Goal: Find contact information: Find contact information

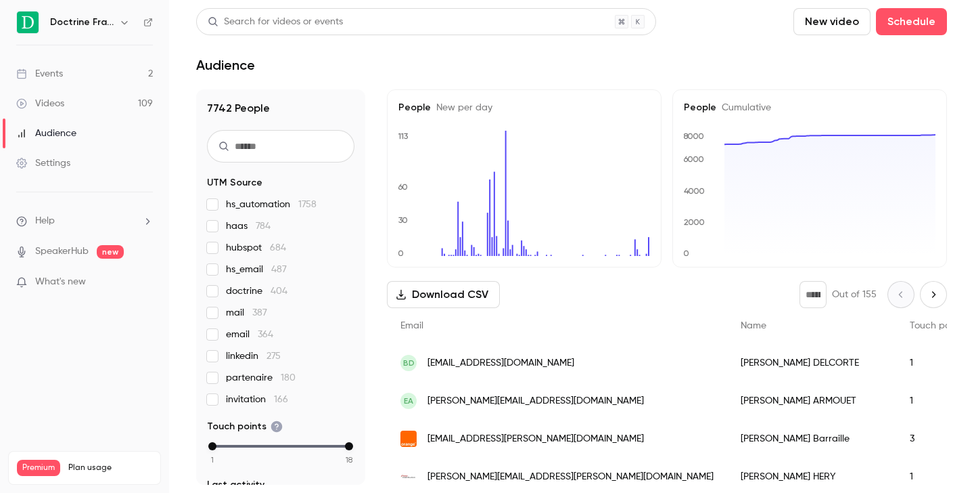
click at [120, 20] on icon "button" at bounding box center [124, 22] width 11 height 11
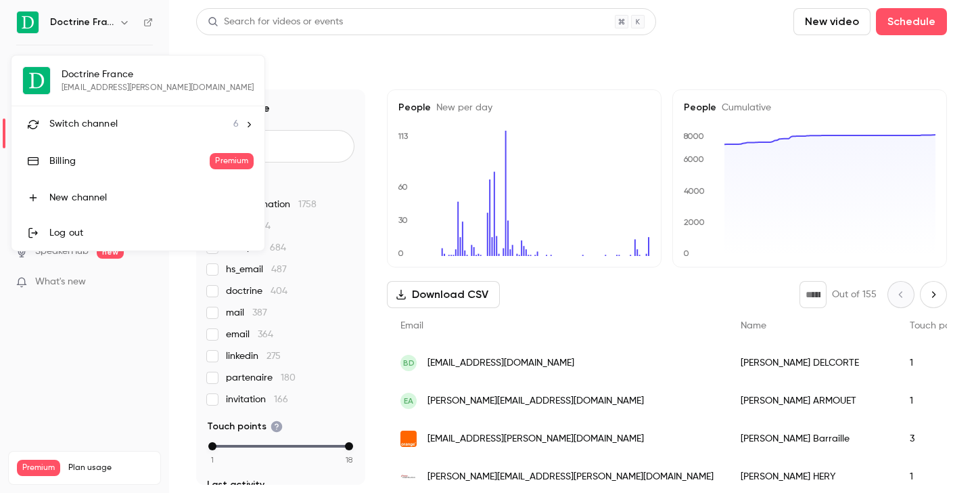
click at [110, 122] on span "Switch channel" at bounding box center [83, 124] width 68 height 14
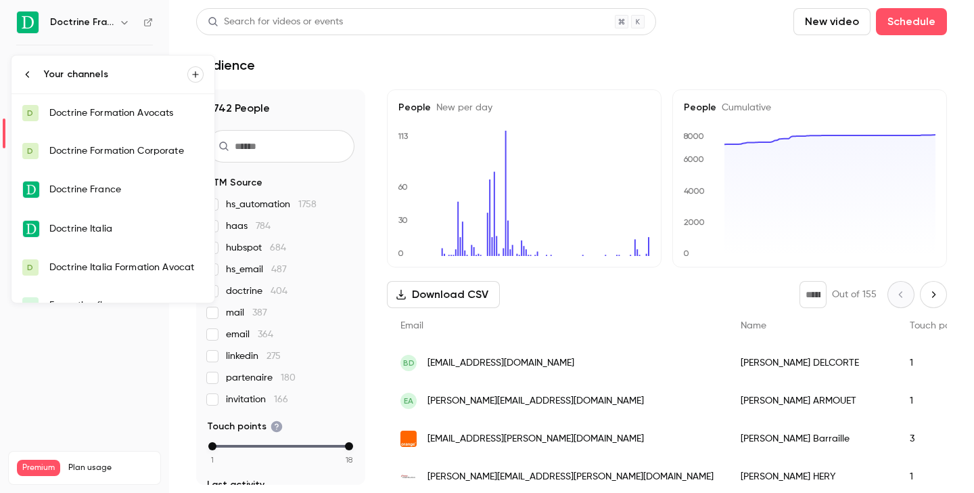
click at [115, 145] on div "Doctrine Formation Corporate" at bounding box center [126, 151] width 154 height 14
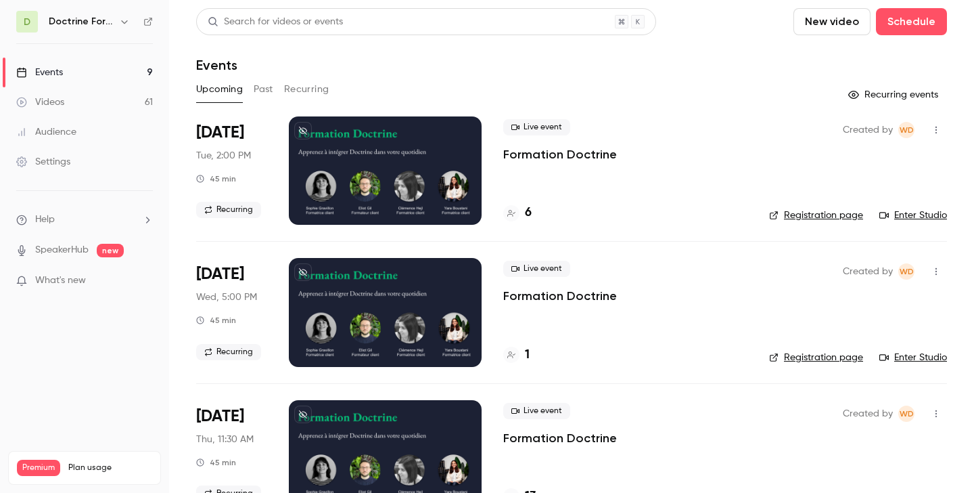
click at [268, 90] on button "Past" at bounding box center [264, 89] width 20 height 22
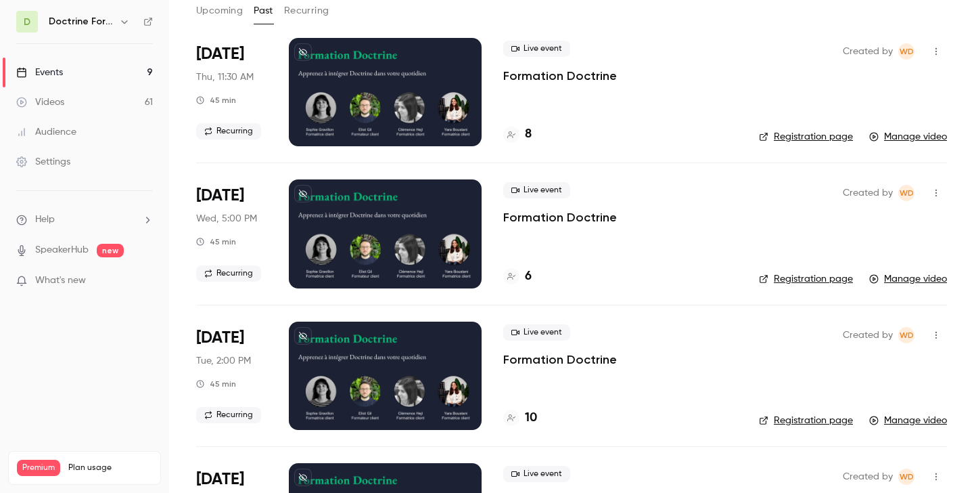
scroll to position [79, 0]
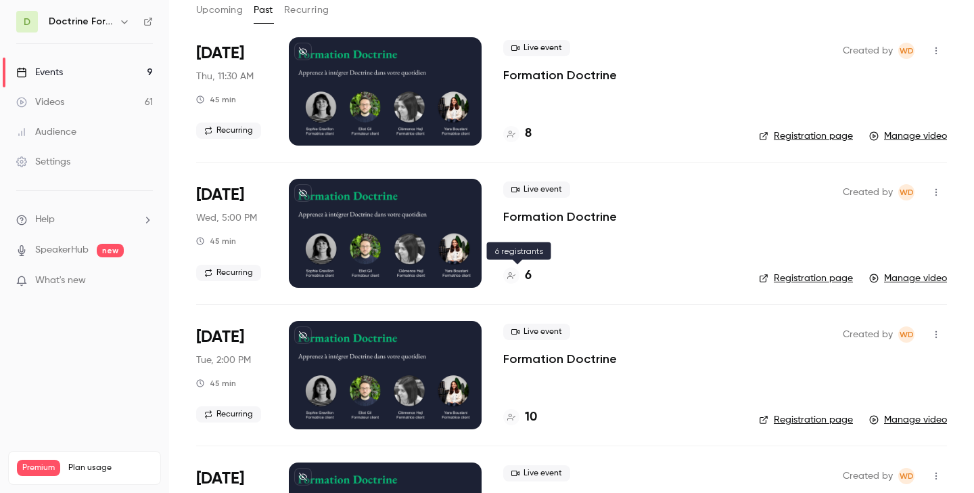
click at [518, 277] on div at bounding box center [511, 275] width 16 height 16
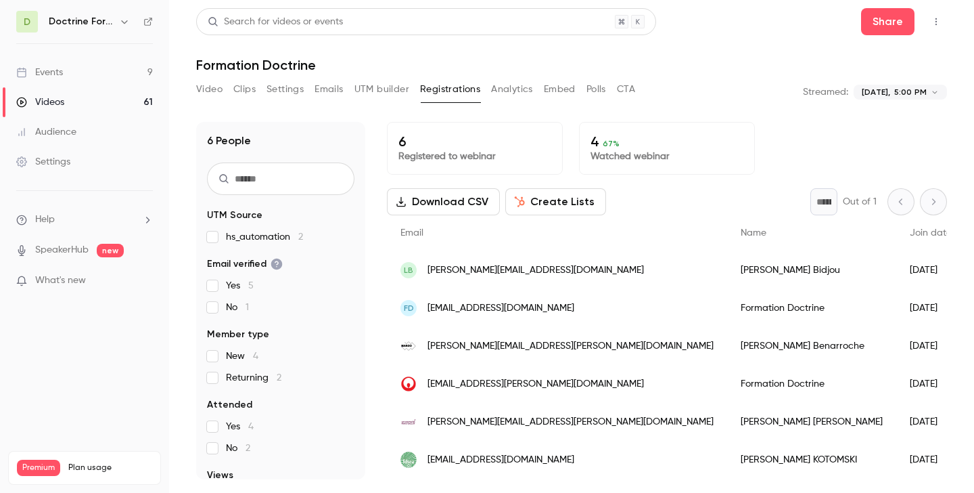
click at [553, 315] on div "FD mtillet@gmail.com" at bounding box center [557, 308] width 340 height 38
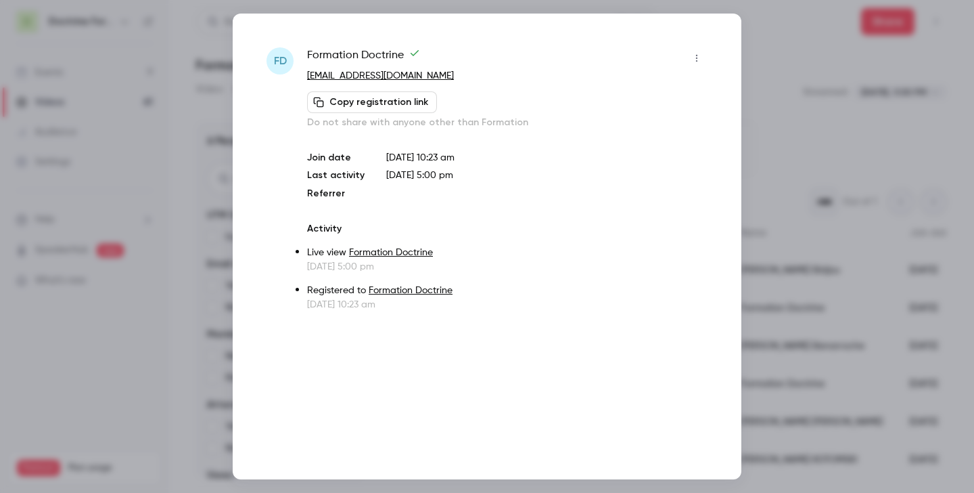
click at [804, 92] on div at bounding box center [487, 246] width 974 height 493
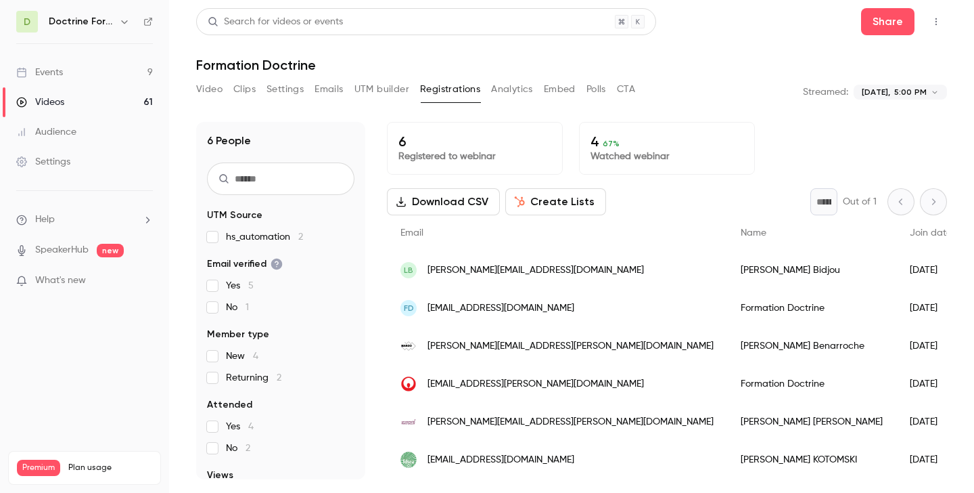
click at [514, 387] on span "[EMAIL_ADDRESS][PERSON_NAME][DOMAIN_NAME]" at bounding box center [536, 384] width 217 height 14
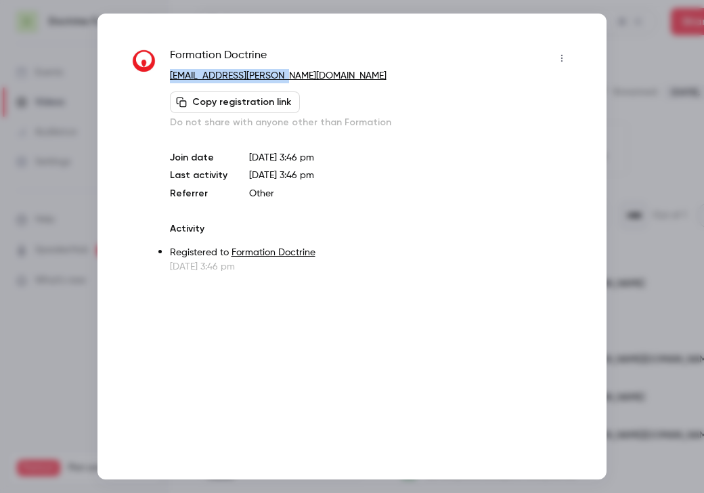
click at [627, 141] on div at bounding box center [352, 246] width 704 height 493
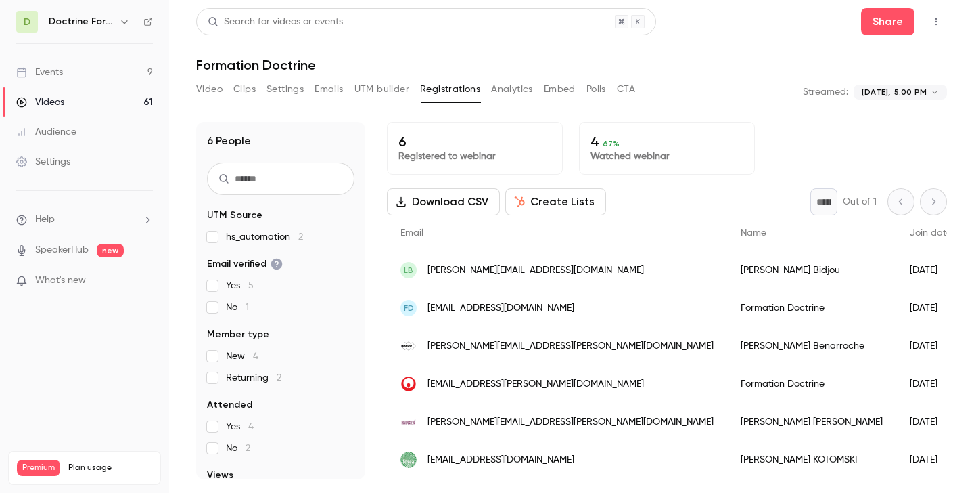
click at [516, 456] on span "[EMAIL_ADDRESS][DOMAIN_NAME]" at bounding box center [501, 460] width 147 height 14
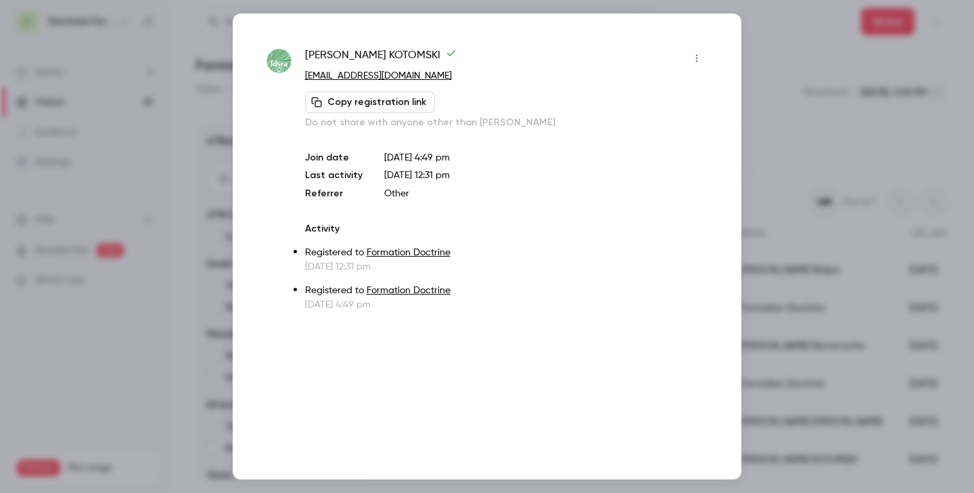
click at [787, 91] on div at bounding box center [487, 246] width 974 height 493
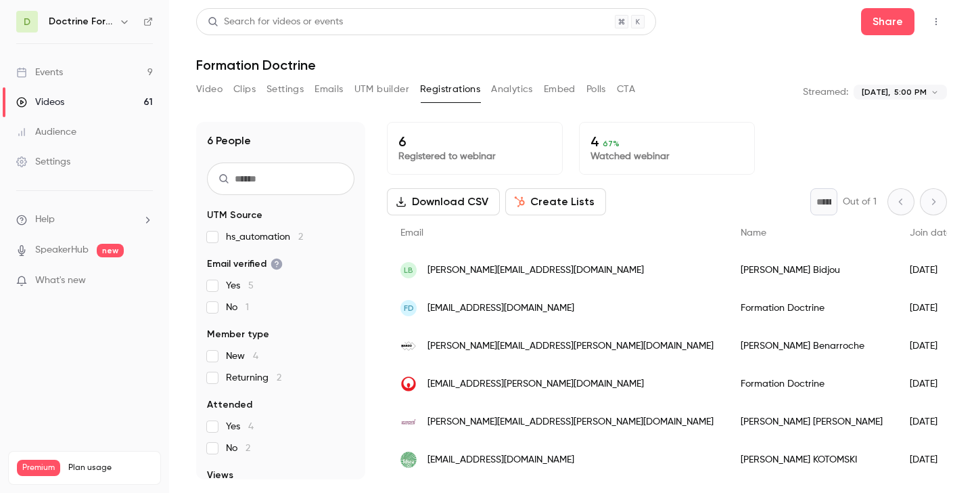
click at [503, 464] on span "[EMAIL_ADDRESS][DOMAIN_NAME]" at bounding box center [501, 460] width 147 height 14
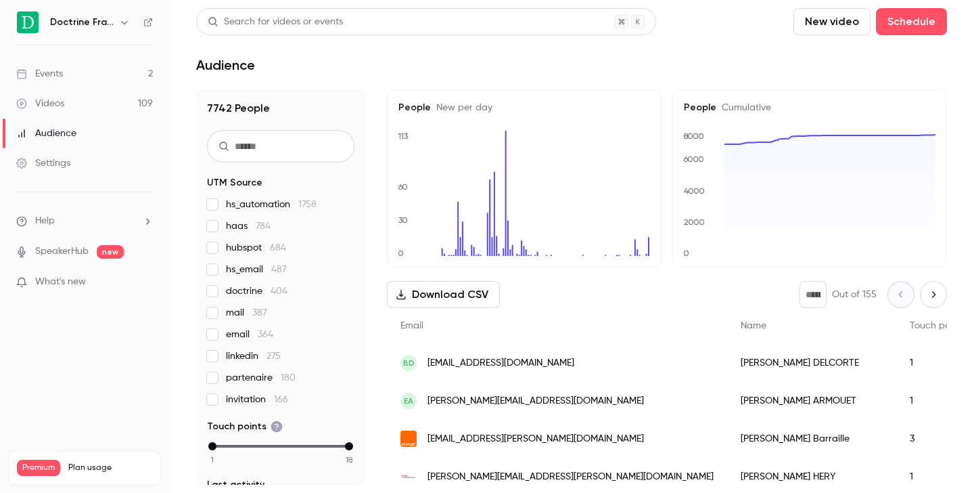
click at [116, 28] on div "Doctrine France" at bounding box center [91, 22] width 83 height 16
click at [122, 24] on icon "button" at bounding box center [124, 22] width 11 height 11
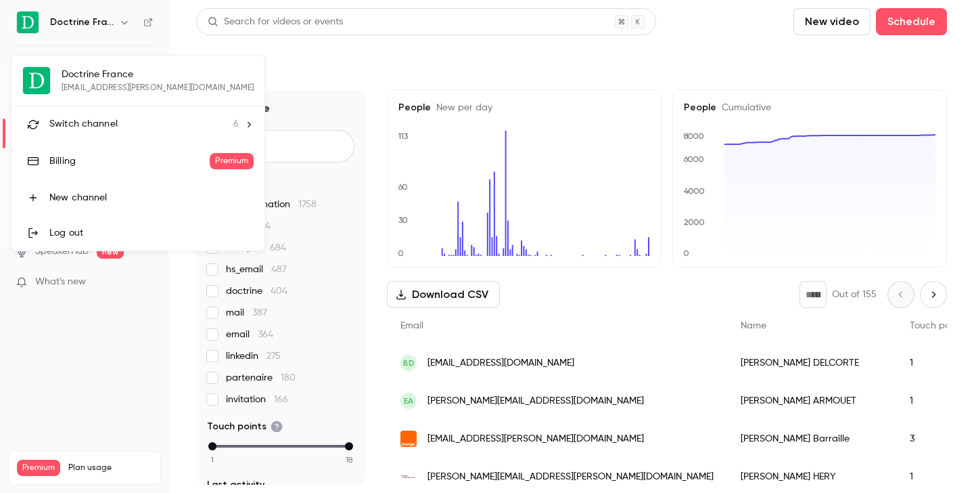
click at [105, 118] on span "Switch channel" at bounding box center [83, 124] width 68 height 14
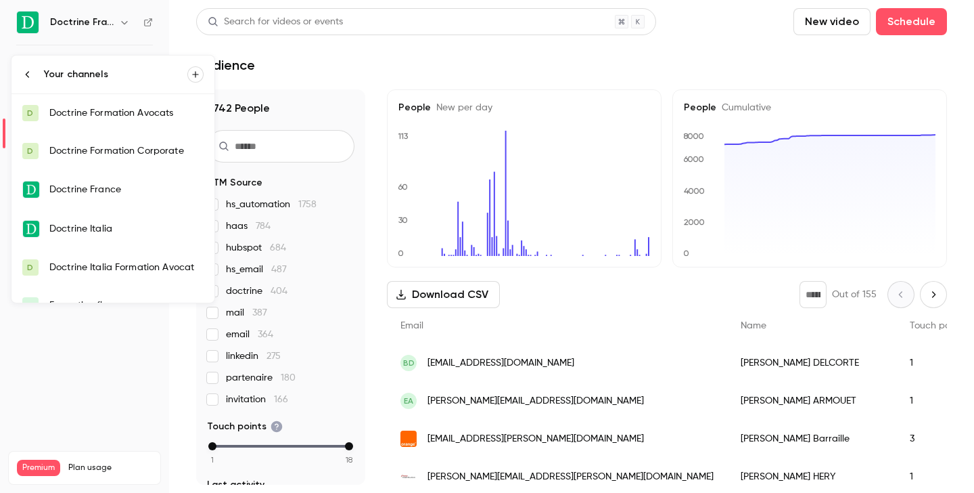
click at [124, 152] on div "Doctrine Formation Corporate" at bounding box center [126, 151] width 154 height 14
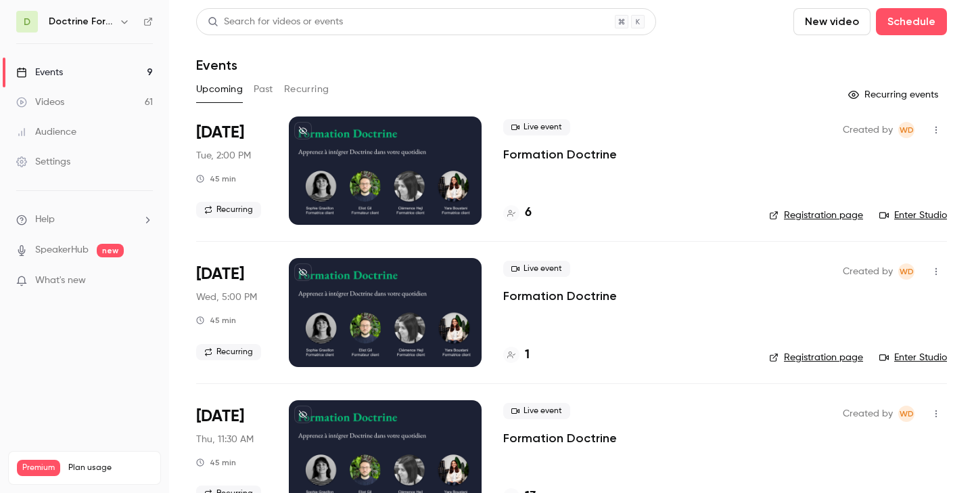
click at [269, 89] on button "Past" at bounding box center [264, 89] width 20 height 22
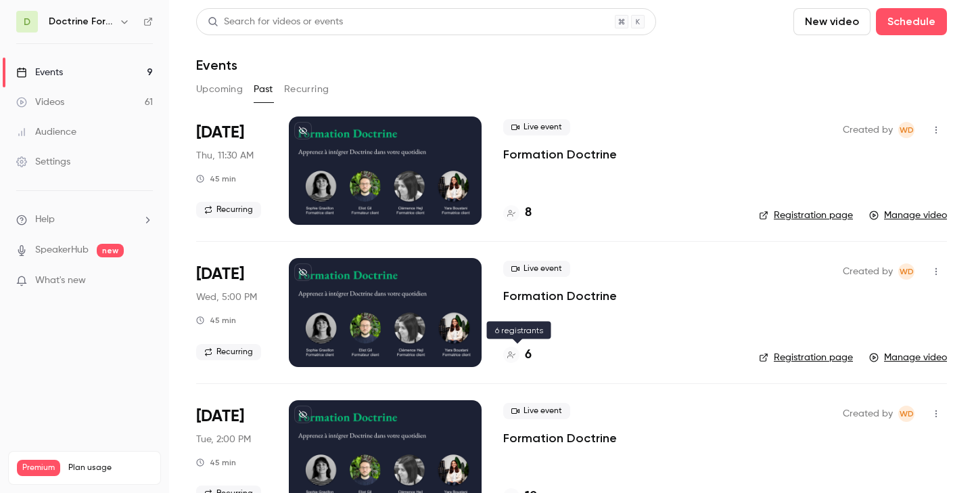
click at [521, 354] on div "6" at bounding box center [517, 355] width 28 height 18
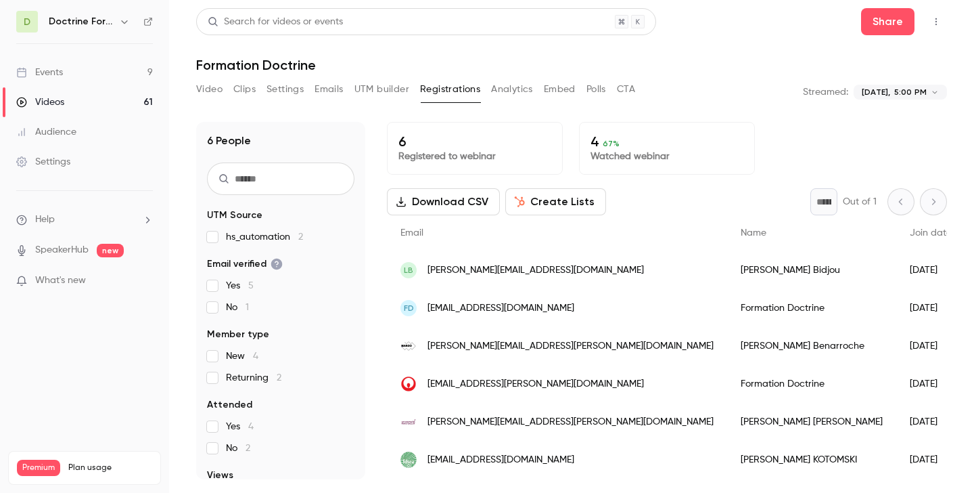
click at [516, 279] on div "LB [PERSON_NAME][EMAIL_ADDRESS][DOMAIN_NAME]" at bounding box center [557, 270] width 340 height 38
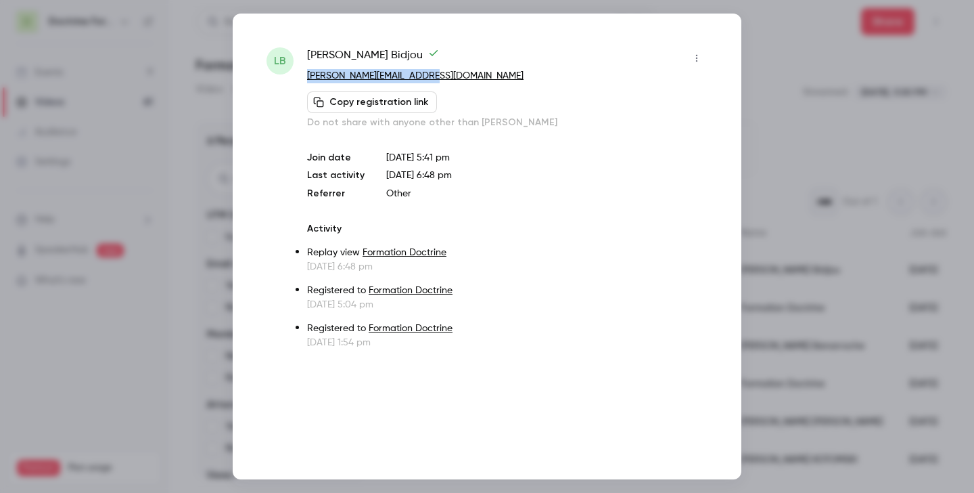
click at [838, 110] on div at bounding box center [487, 246] width 974 height 493
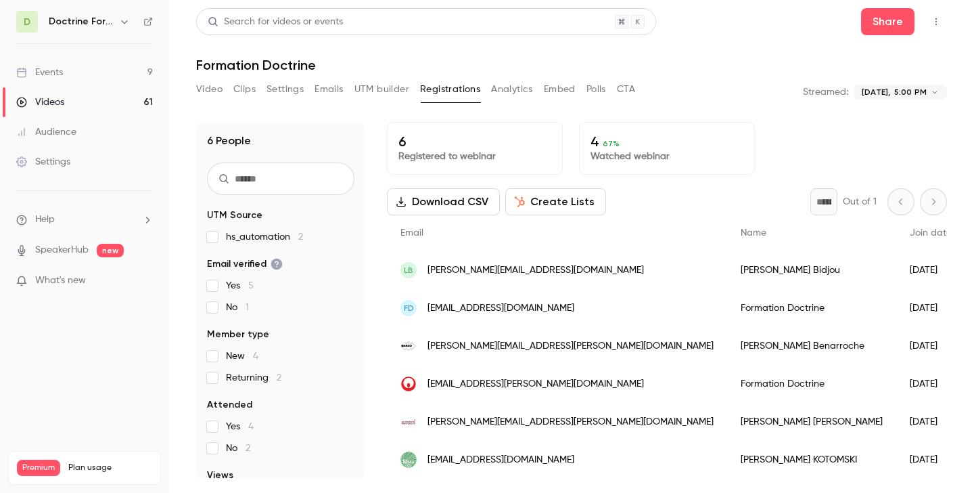
click at [505, 313] on span "[EMAIL_ADDRESS][DOMAIN_NAME]" at bounding box center [501, 308] width 147 height 14
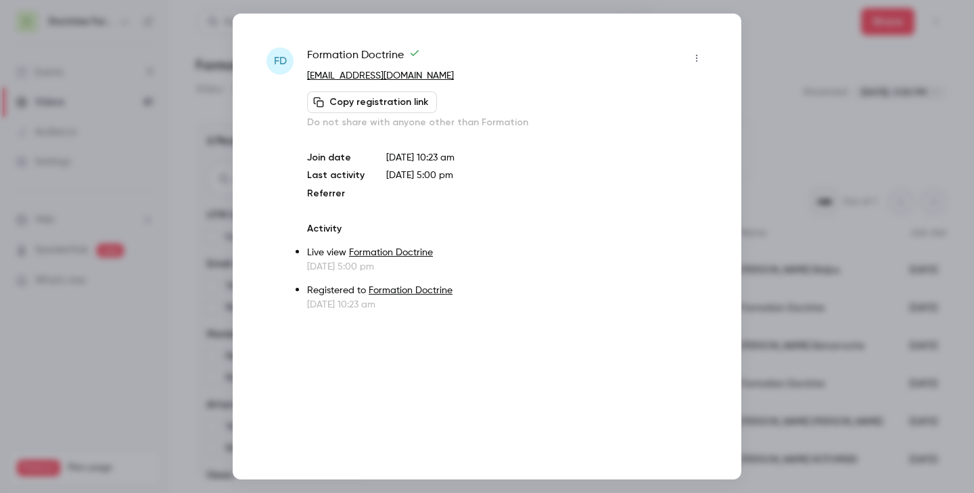
click at [786, 108] on div at bounding box center [487, 246] width 974 height 493
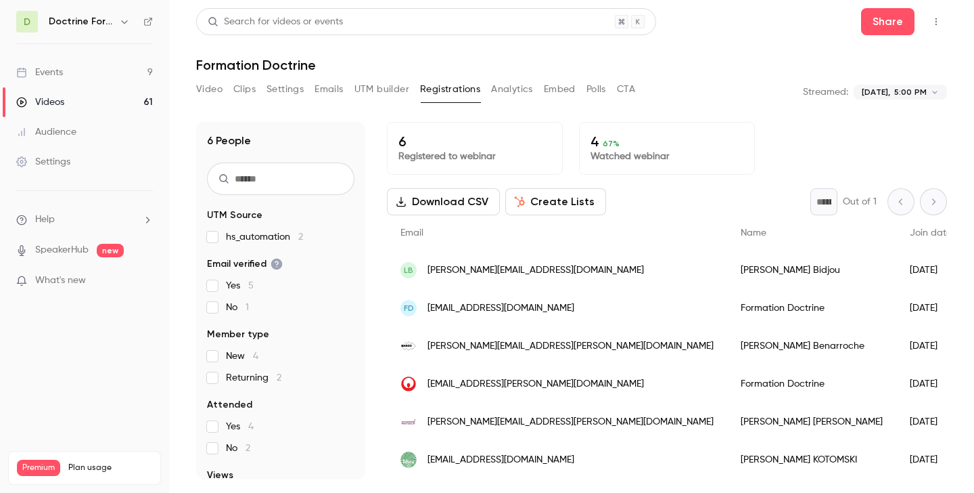
click at [497, 343] on span "[PERSON_NAME][EMAIL_ADDRESS][PERSON_NAME][DOMAIN_NAME]" at bounding box center [571, 346] width 286 height 14
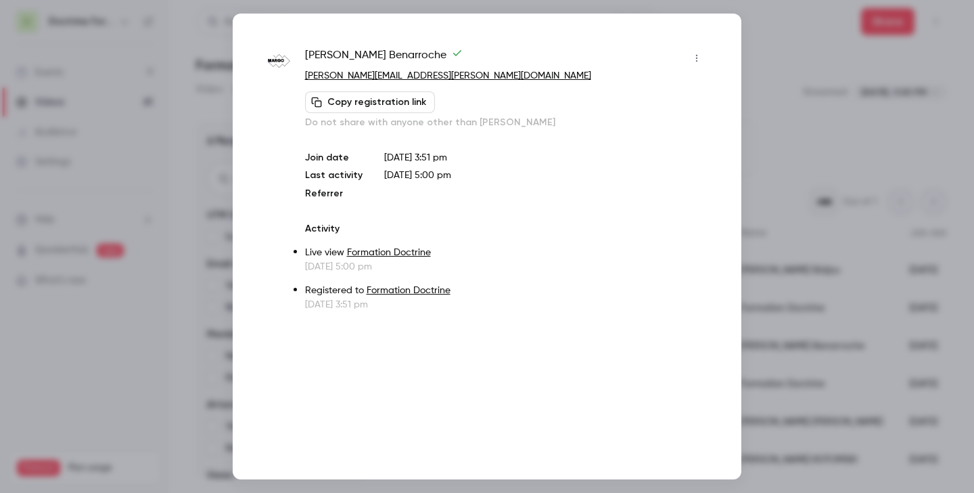
click at [842, 131] on div at bounding box center [487, 246] width 974 height 493
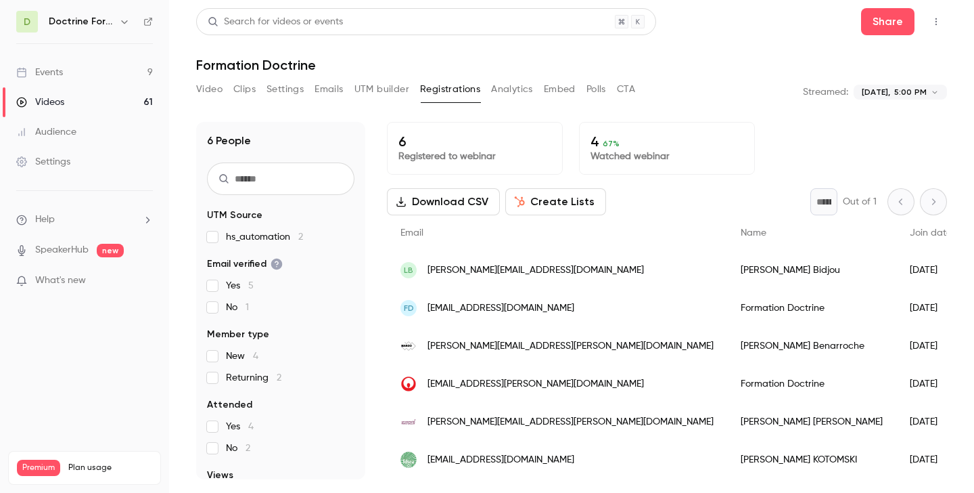
click at [493, 380] on span "[EMAIL_ADDRESS][PERSON_NAME][DOMAIN_NAME]" at bounding box center [536, 384] width 217 height 14
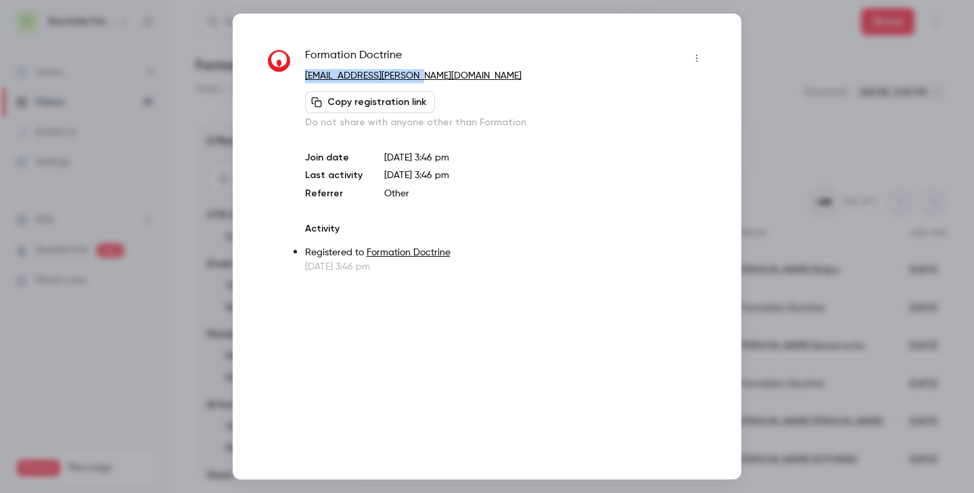
click at [832, 132] on div at bounding box center [487, 246] width 974 height 493
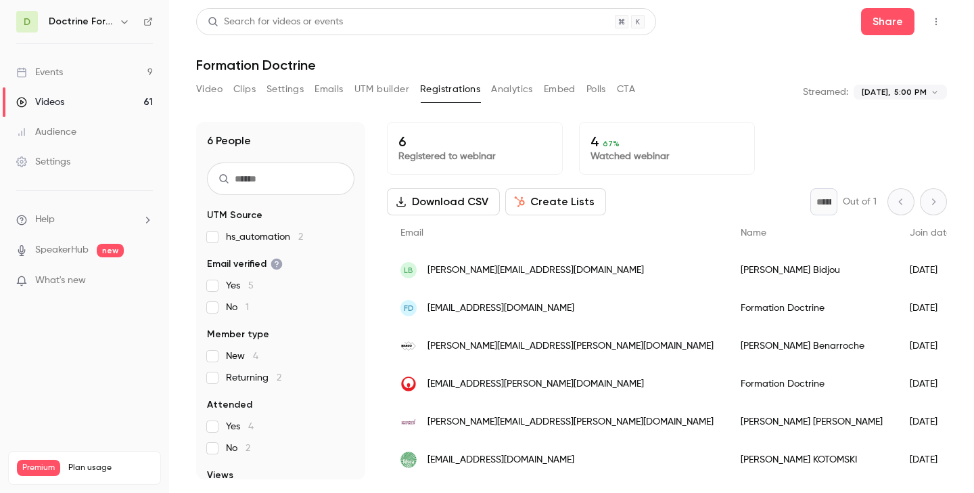
click at [465, 430] on div "[PERSON_NAME][EMAIL_ADDRESS][PERSON_NAME][DOMAIN_NAME]" at bounding box center [557, 422] width 340 height 38
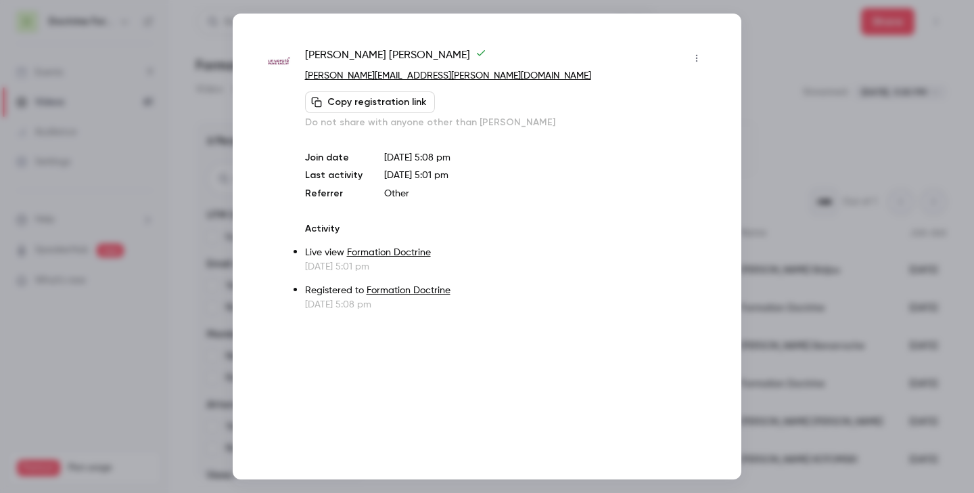
click at [830, 146] on div at bounding box center [487, 246] width 974 height 493
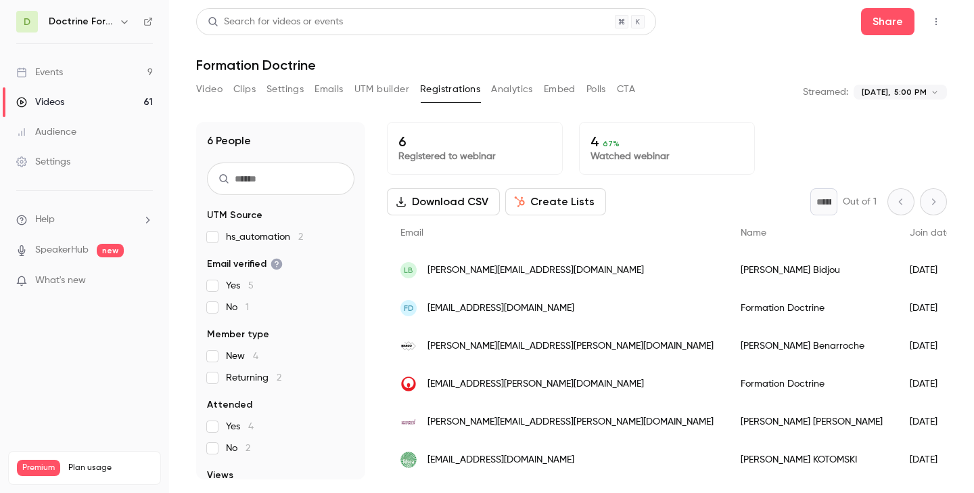
click at [486, 459] on span "[EMAIL_ADDRESS][DOMAIN_NAME]" at bounding box center [501, 460] width 147 height 14
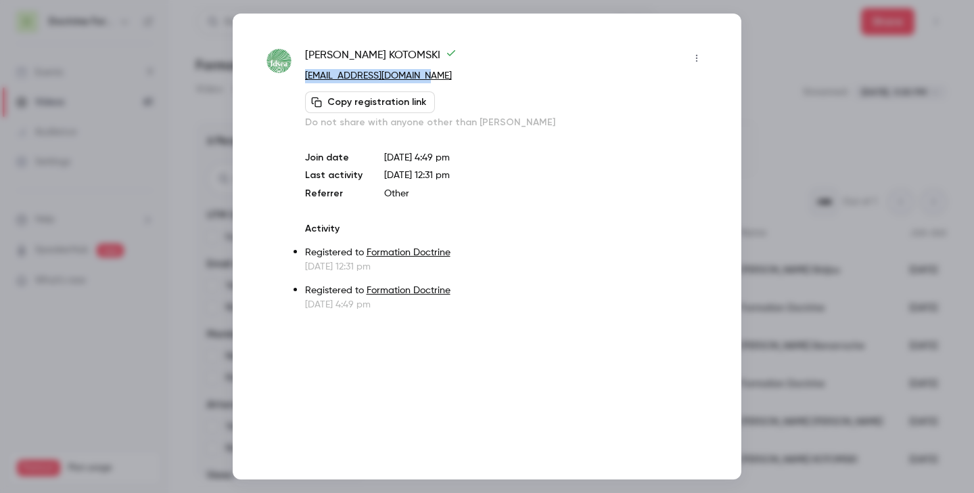
click at [789, 106] on div at bounding box center [487, 246] width 974 height 493
